Goal: Information Seeking & Learning: Learn about a topic

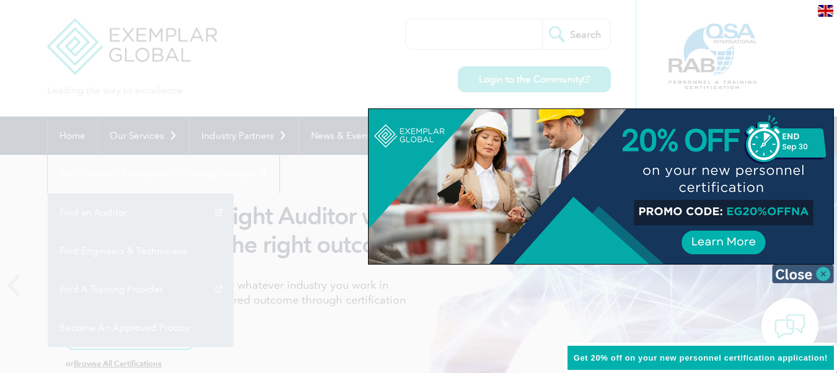
click at [827, 273] on img at bounding box center [803, 274] width 62 height 19
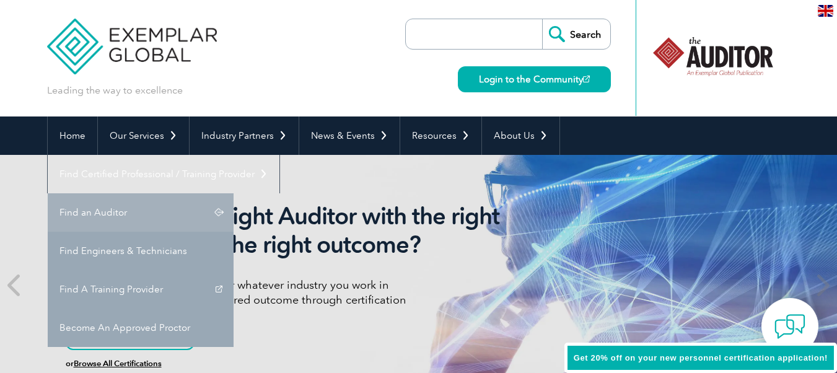
click at [234, 193] on link "Find an Auditor" at bounding box center [141, 212] width 186 height 38
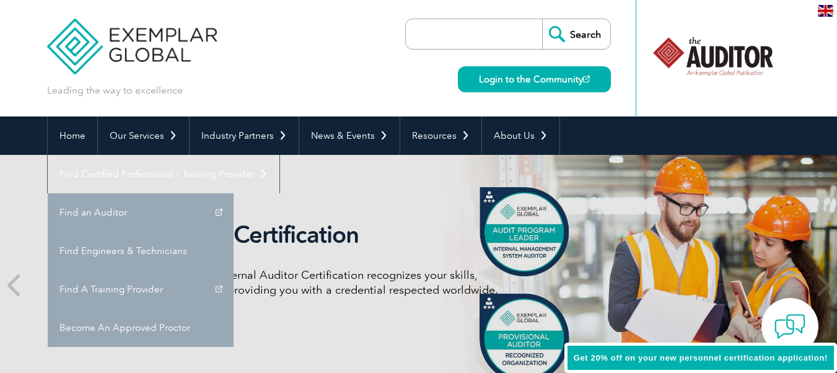
click at [340, 260] on div "Internal Auditor Certification Discover how our redesigned Internal Auditor Cer…" at bounding box center [298, 285] width 465 height 129
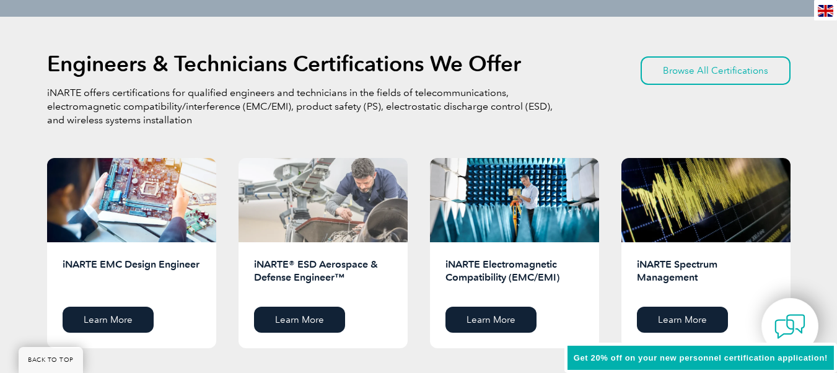
scroll to position [1798, 0]
